Goal: Book appointment/travel/reservation

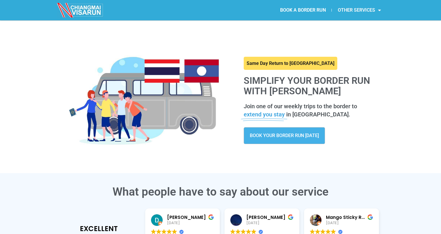
click at [370, 11] on link "OTHER SERVICES" at bounding box center [358, 9] width 55 height 13
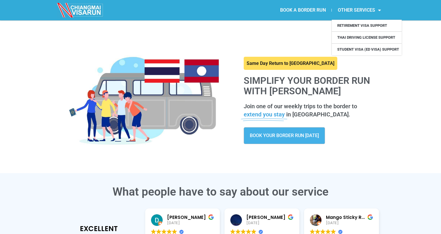
click at [308, 8] on link "BOOK A BORDER RUN" at bounding box center [302, 9] width 57 height 13
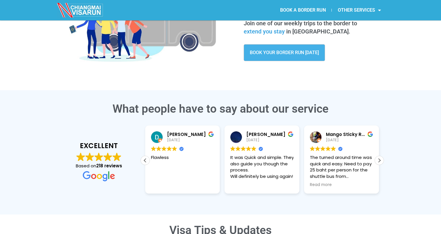
scroll to position [87, 0]
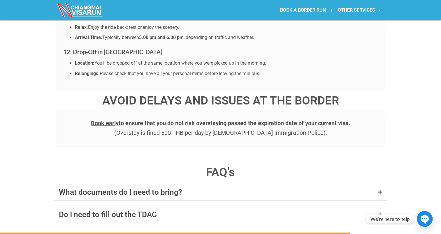
scroll to position [2155, 0]
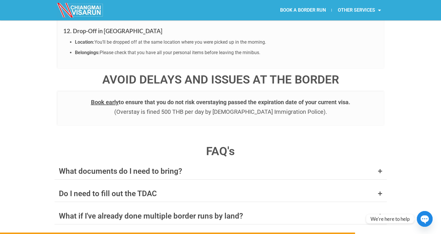
click at [425, 220] on icon "button" at bounding box center [424, 220] width 12 height 12
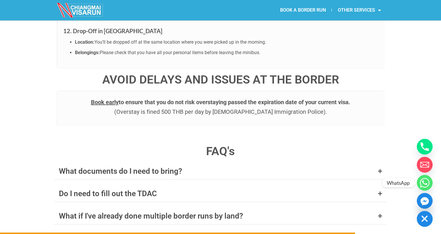
click at [428, 183] on circle "Whatsapp" at bounding box center [424, 183] width 16 height 16
click at [422, 143] on icon "Phone" at bounding box center [424, 147] width 8 height 8
click at [425, 184] on icon "Whatsapp" at bounding box center [424, 182] width 5 height 5
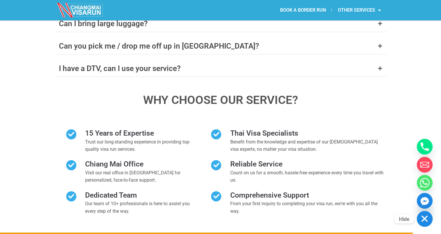
click at [423, 217] on rect "button" at bounding box center [424, 218] width 7 height 7
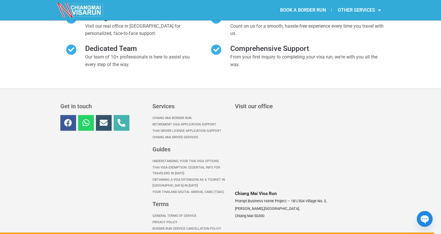
scroll to position [2676, 0]
